Goal: Check status: Check status

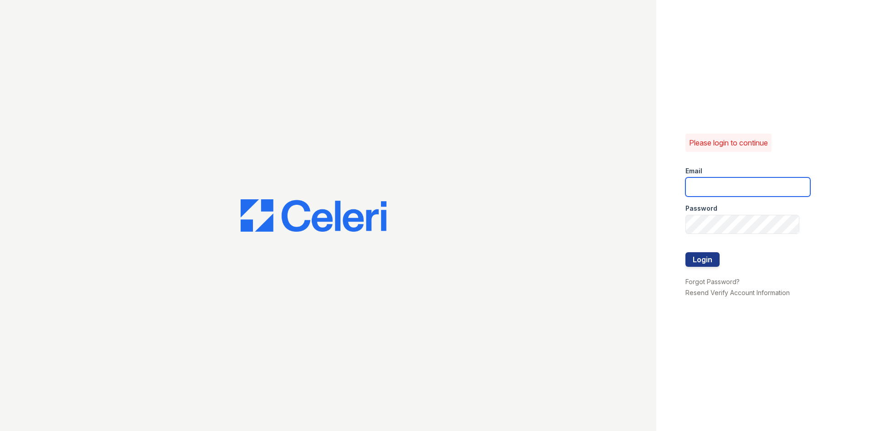
click at [702, 192] on input "email" at bounding box center [747, 186] width 125 height 19
type input "[EMAIL_ADDRESS][DOMAIN_NAME]"
click at [696, 257] on button "Login" at bounding box center [702, 259] width 34 height 15
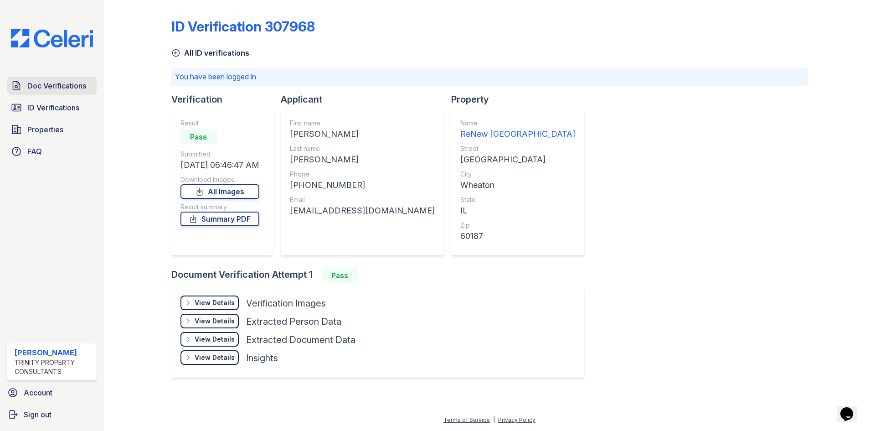
drag, startPoint x: 22, startPoint y: 80, endPoint x: 94, endPoint y: 92, distance: 72.5
click at [23, 80] on link "Doc Verifications" at bounding box center [51, 86] width 89 height 18
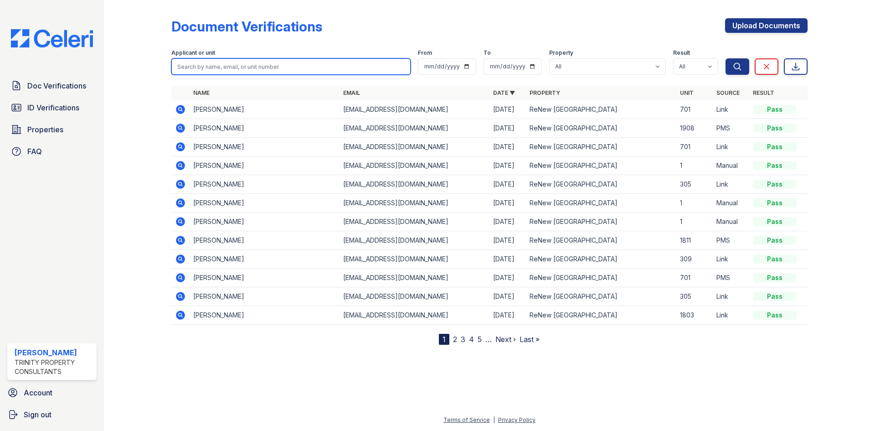
click at [204, 64] on input "search" at bounding box center [290, 66] width 239 height 16
type input "rehaa"
click at [726, 58] on button "Search" at bounding box center [738, 66] width 24 height 16
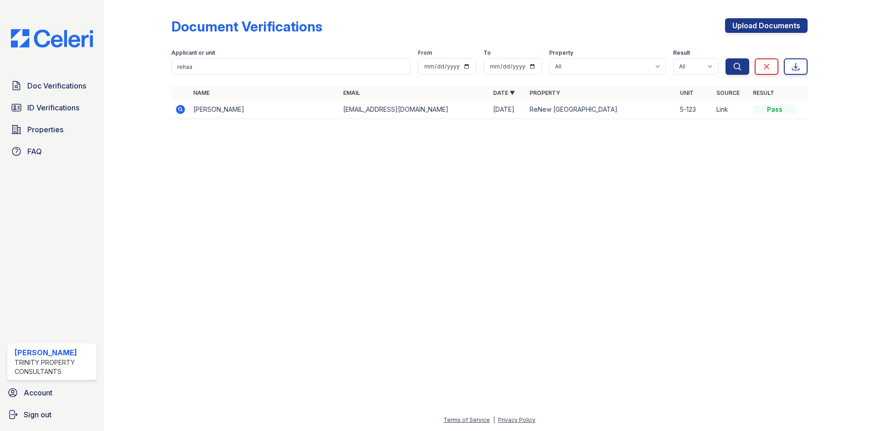
click at [180, 109] on icon at bounding box center [180, 109] width 2 height 2
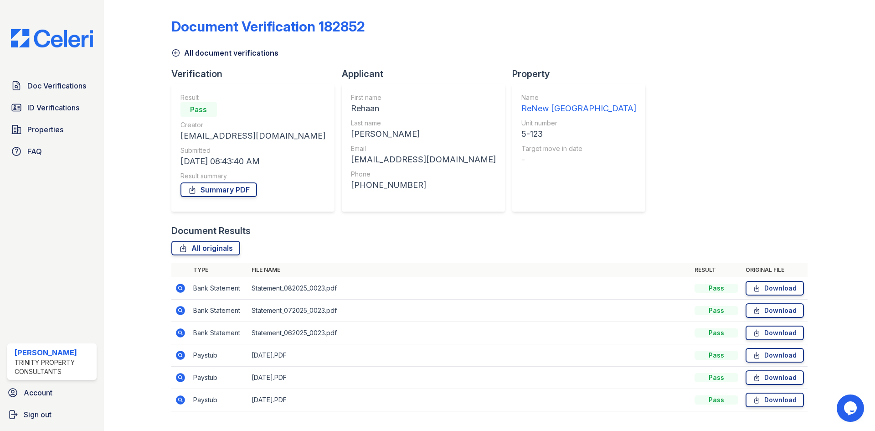
click at [179, 356] on icon at bounding box center [180, 355] width 11 height 11
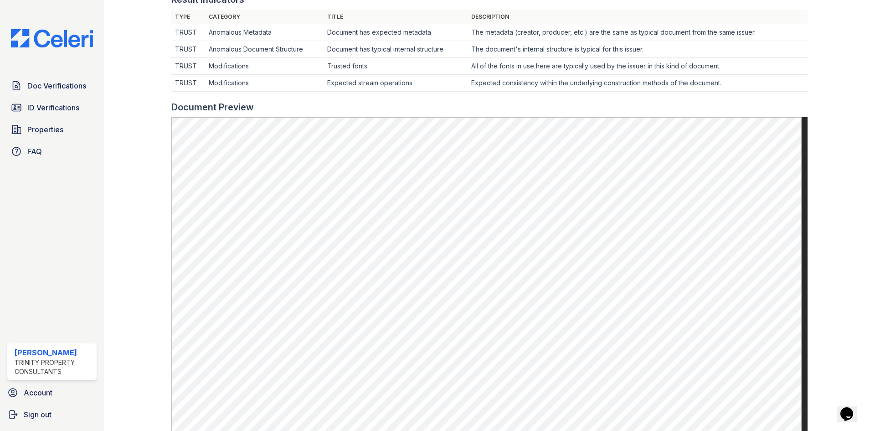
scroll to position [319, 0]
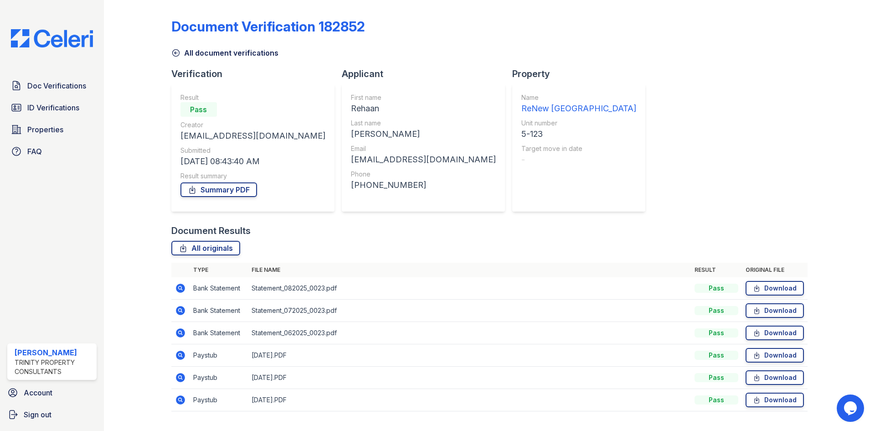
click at [178, 332] on icon at bounding box center [180, 332] width 11 height 11
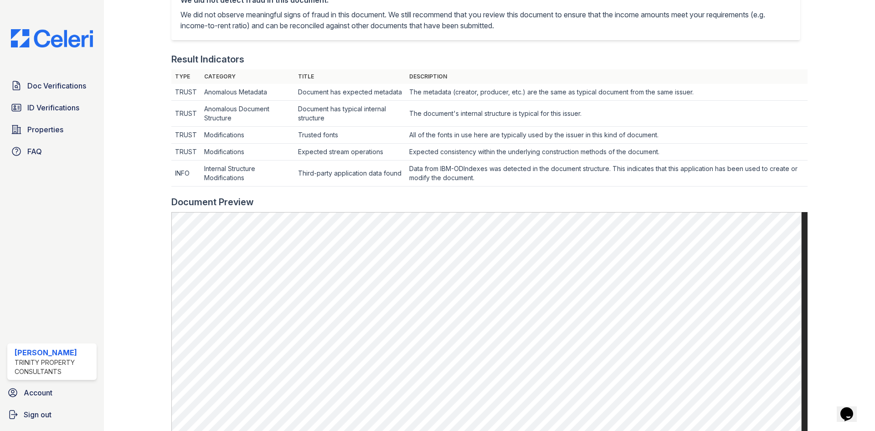
scroll to position [273, 0]
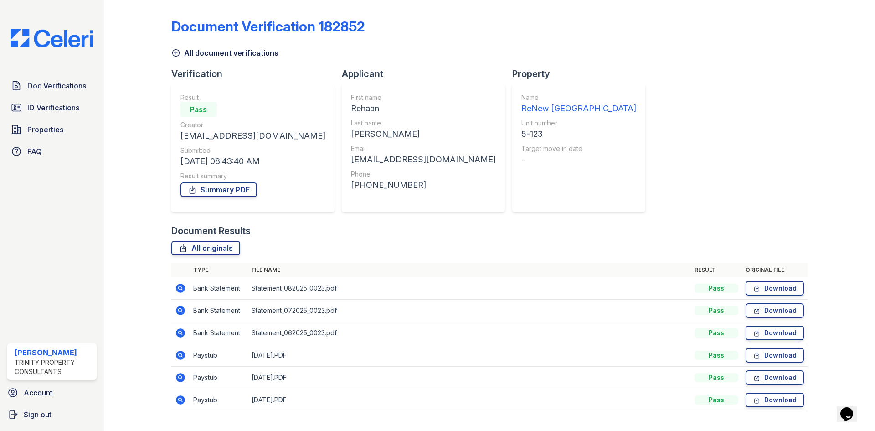
click at [180, 402] on icon at bounding box center [180, 399] width 9 height 9
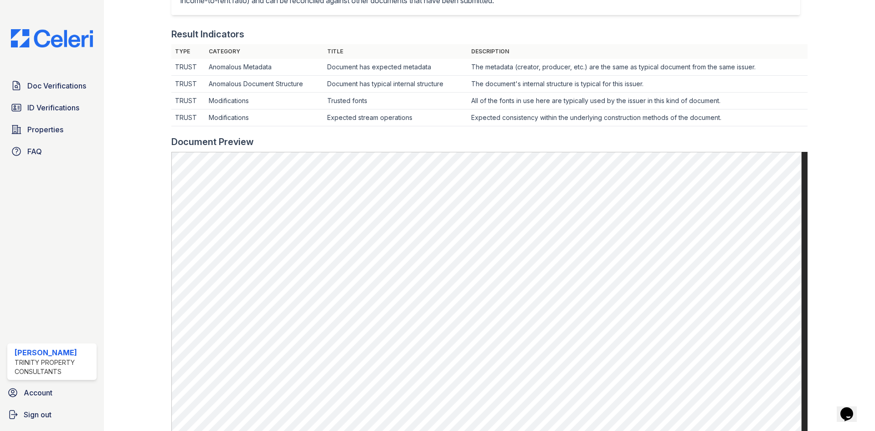
scroll to position [273, 0]
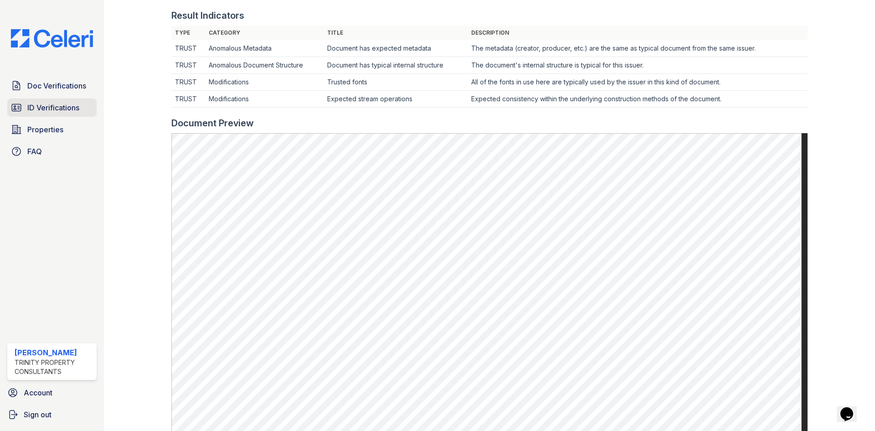
click at [55, 106] on span "ID Verifications" at bounding box center [53, 107] width 52 height 11
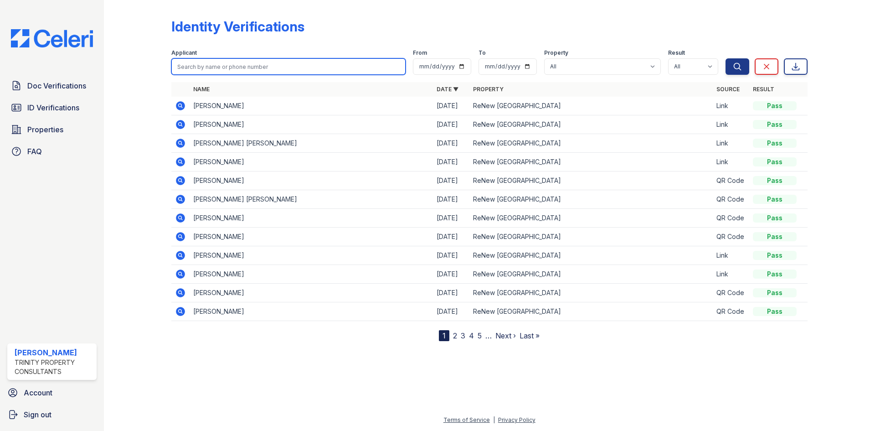
click at [186, 63] on input "search" at bounding box center [288, 66] width 234 height 16
type input "reh"
click at [726, 58] on button "Search" at bounding box center [738, 66] width 24 height 16
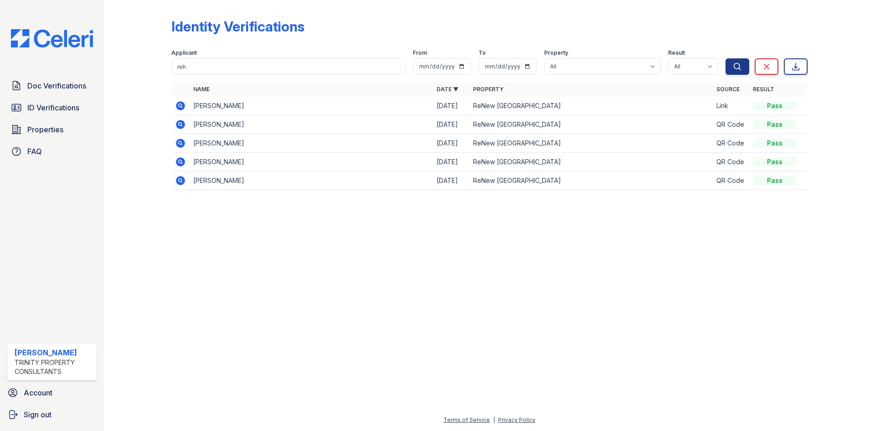
click at [180, 103] on icon at bounding box center [180, 105] width 11 height 11
